Goal: Information Seeking & Learning: Learn about a topic

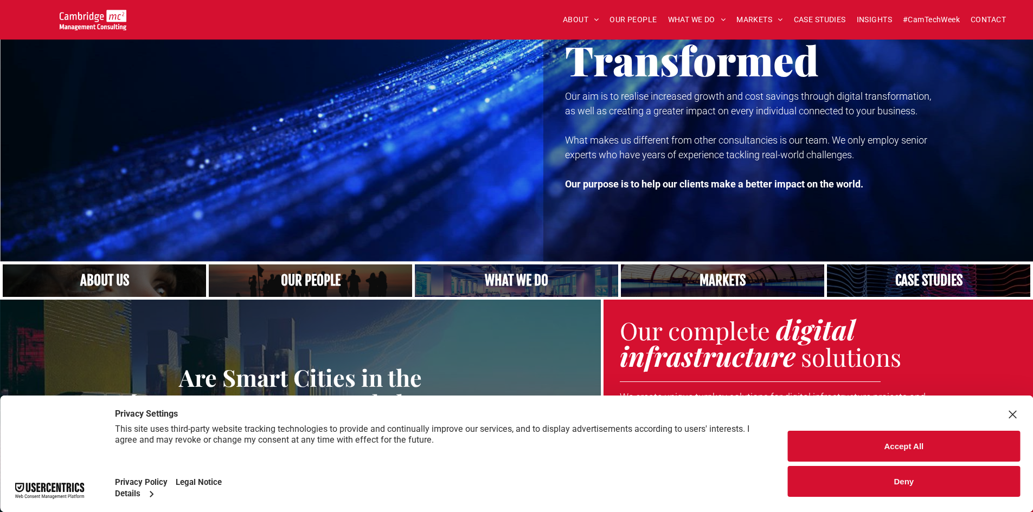
scroll to position [54, 0]
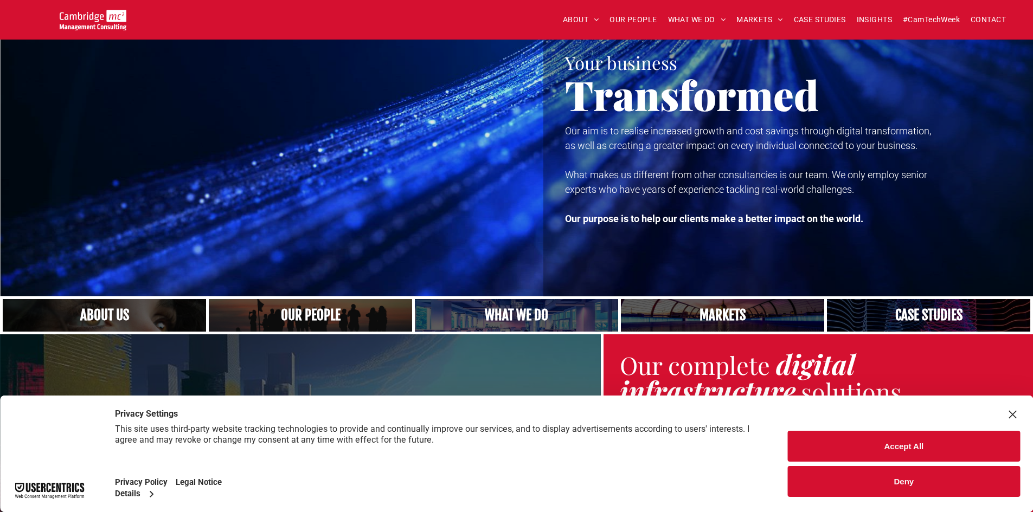
click at [512, 313] on link "A yoga teacher lifting his whole body off the ground in the peacock pose" at bounding box center [517, 315] width 216 height 35
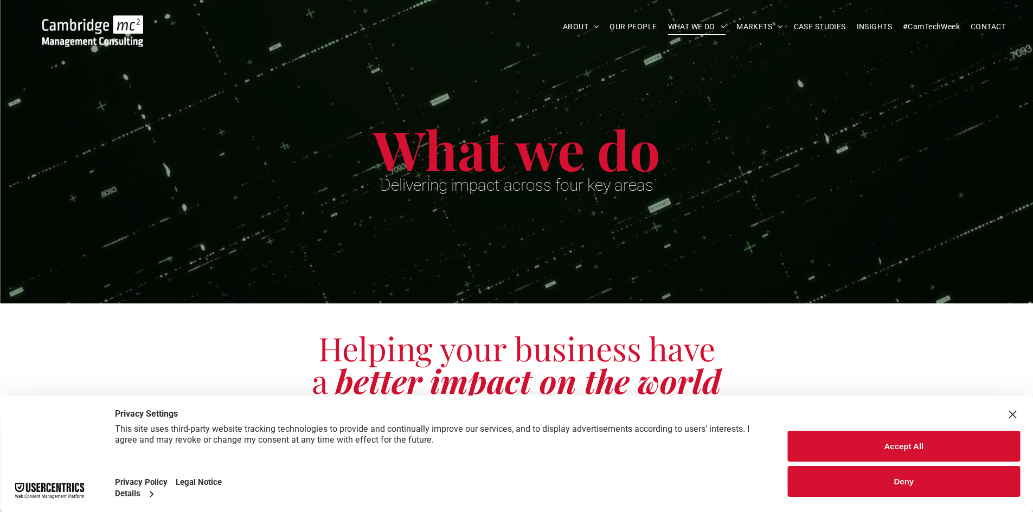
click at [906, 446] on button "Accept All" at bounding box center [904, 446] width 232 height 31
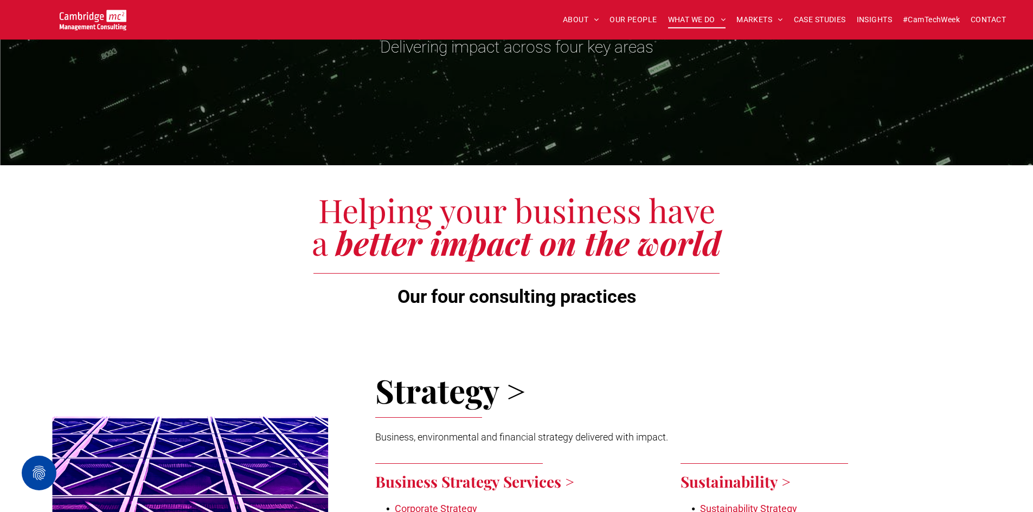
scroll to position [163, 0]
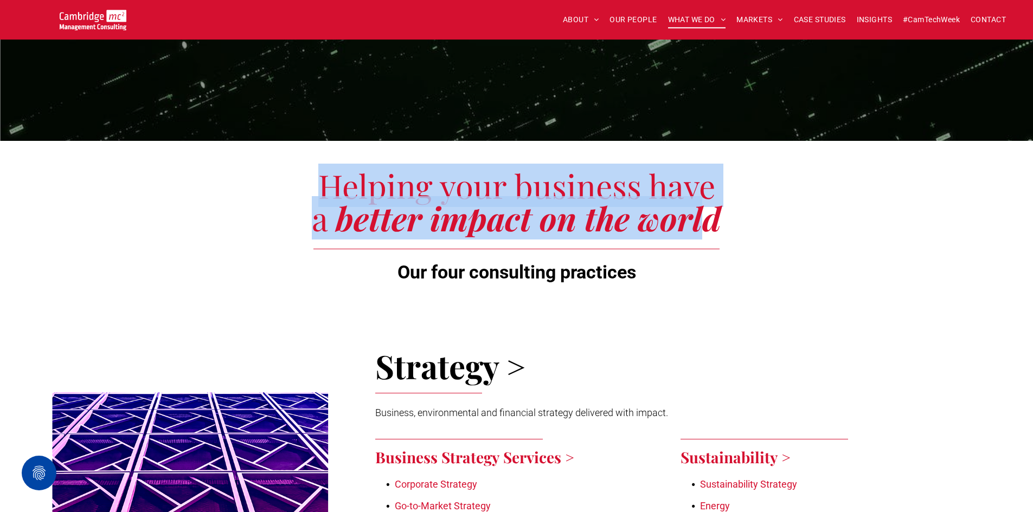
drag, startPoint x: 314, startPoint y: 188, endPoint x: 705, endPoint y: 230, distance: 393.6
click at [705, 230] on h2 "Helping your business have a better impact on the world" at bounding box center [517, 201] width 420 height 65
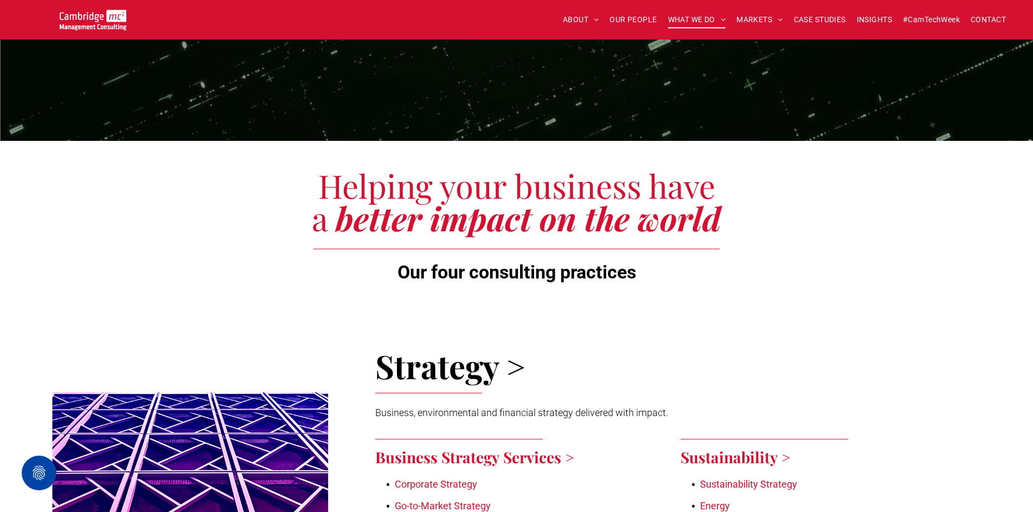
click at [742, 205] on div "Helping your business have a better impact on the world Our four consulting pra…" at bounding box center [516, 228] width 650 height 121
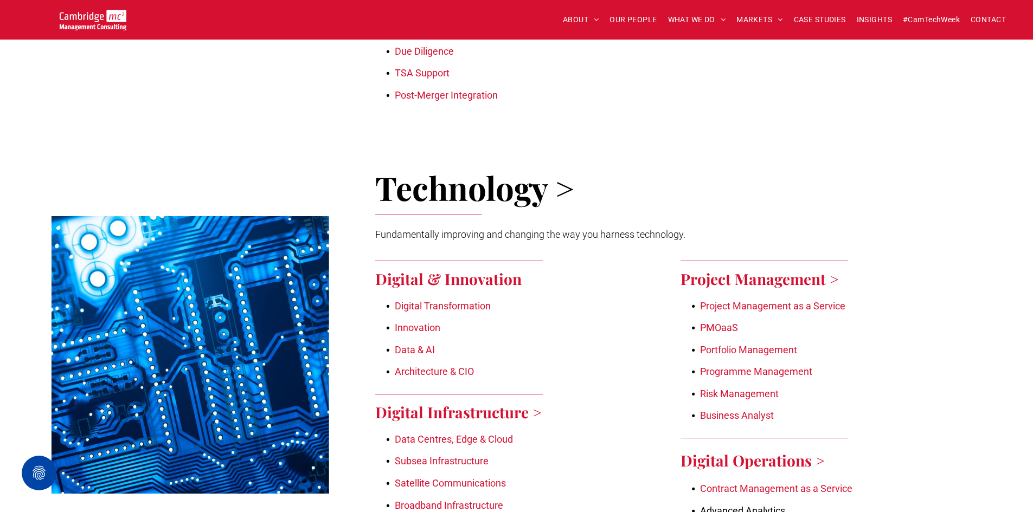
scroll to position [921, 0]
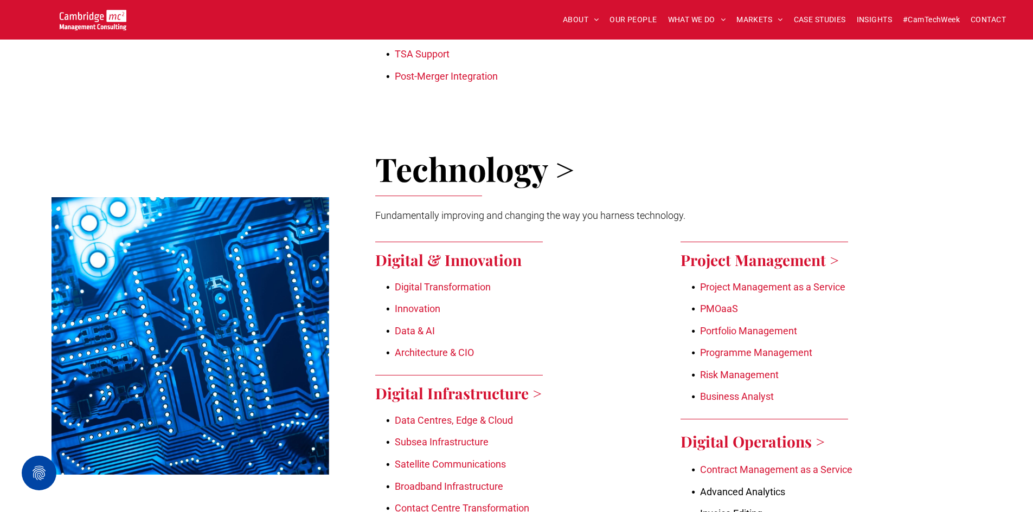
click at [429, 303] on link "Innovation" at bounding box center [418, 308] width 46 height 11
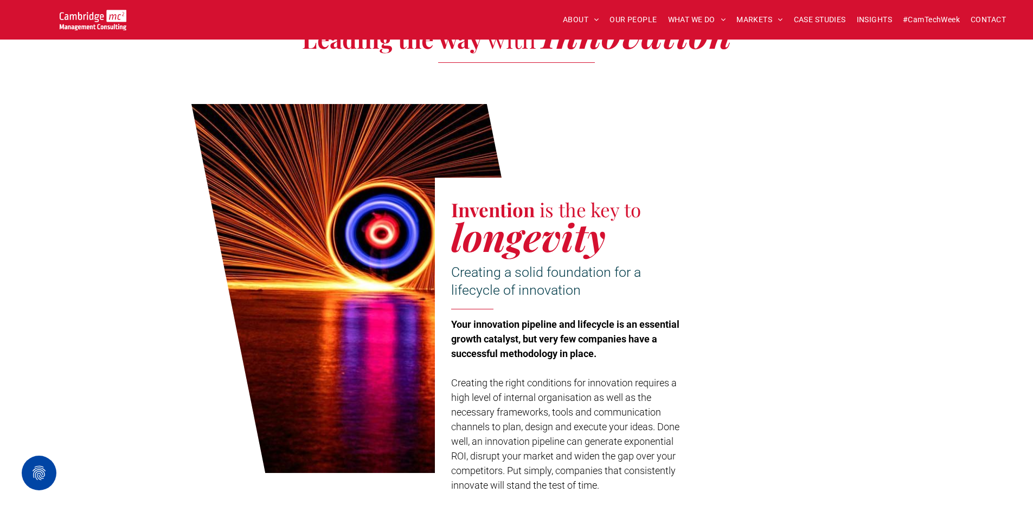
scroll to position [488, 0]
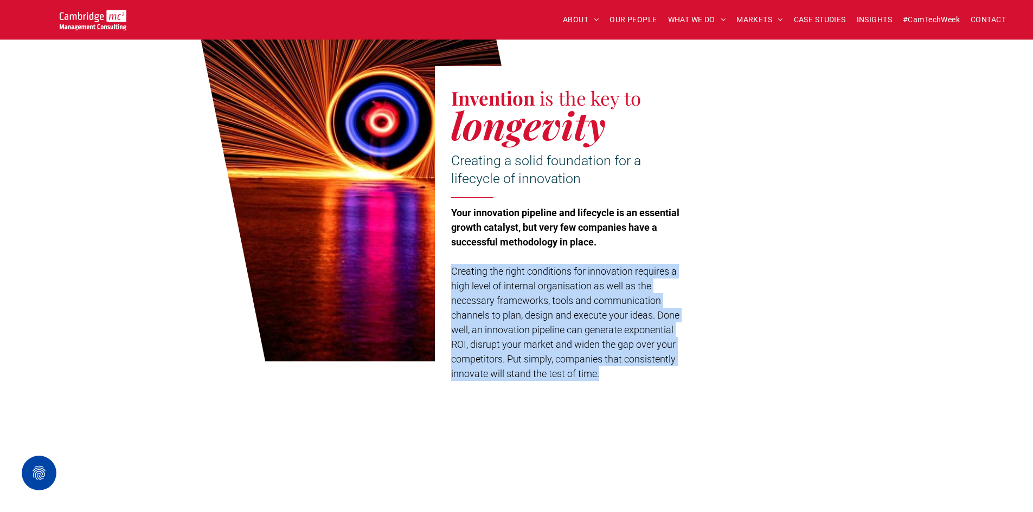
drag, startPoint x: 454, startPoint y: 271, endPoint x: 649, endPoint y: 372, distance: 220.1
click at [649, 372] on p "Creating the right conditions for innovation requires a high level of internal …" at bounding box center [570, 322] width 238 height 117
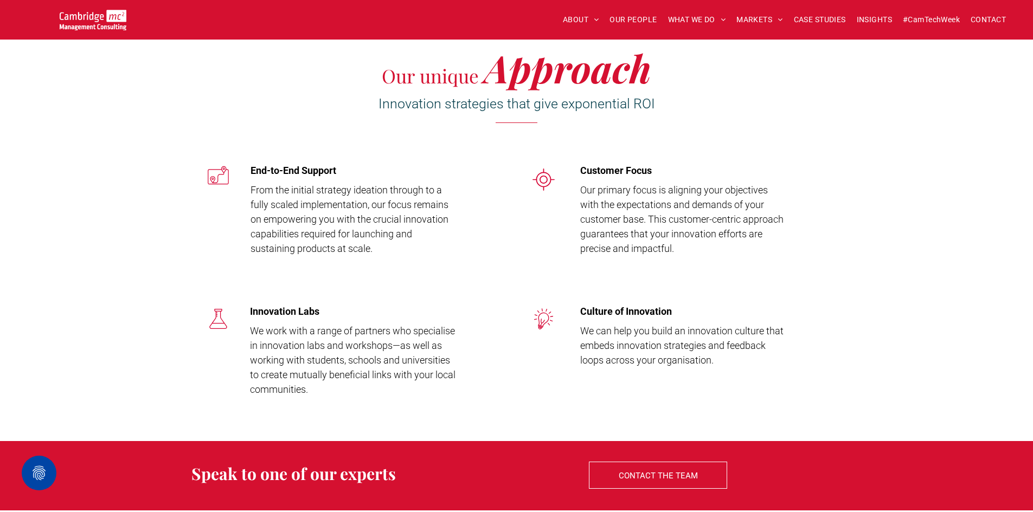
scroll to position [1252, 0]
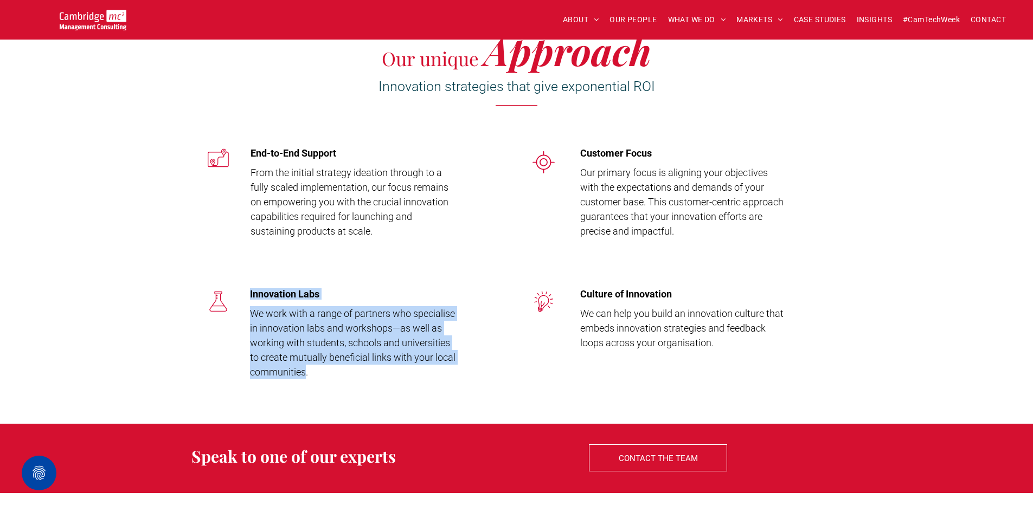
drag, startPoint x: 307, startPoint y: 372, endPoint x: 241, endPoint y: 287, distance: 107.8
click at [241, 287] on div "Innovation Labs We work with a range of partners who specialise in innovation l…" at bounding box center [516, 332] width 650 height 98
